Goal: Check status: Check status

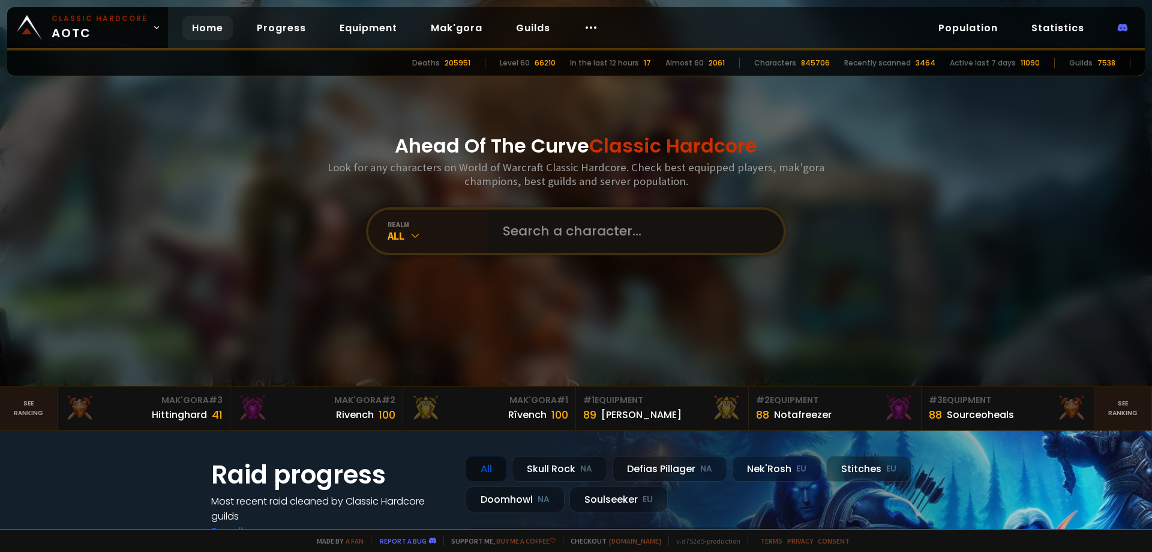
click at [566, 235] on input "text" at bounding box center [633, 230] width 274 height 43
click at [409, 236] on icon at bounding box center [415, 235] width 12 height 12
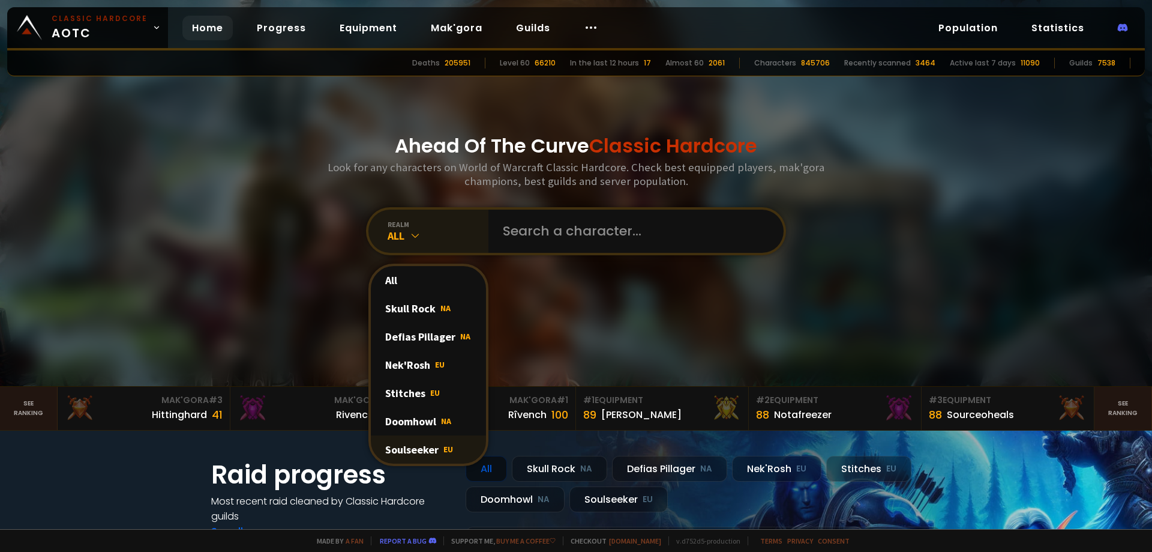
click at [406, 445] on div "Soulseeker EU" at bounding box center [428, 449] width 115 height 28
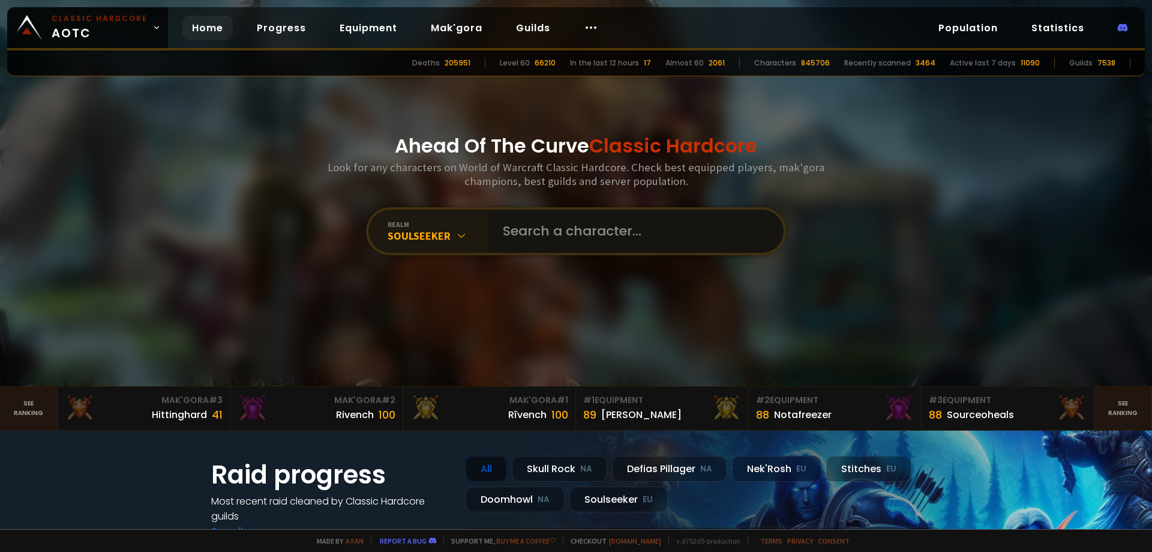
click at [540, 237] on input "text" at bounding box center [633, 230] width 274 height 43
type input "matildar"
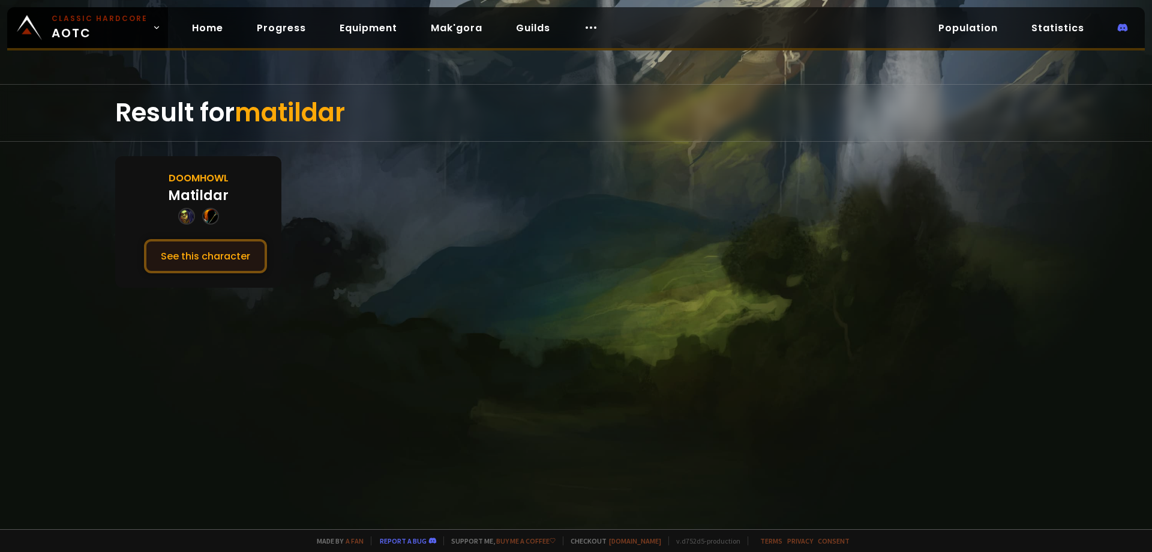
click at [202, 256] on button "See this character" at bounding box center [205, 256] width 123 height 34
